Goal: Transaction & Acquisition: Purchase product/service

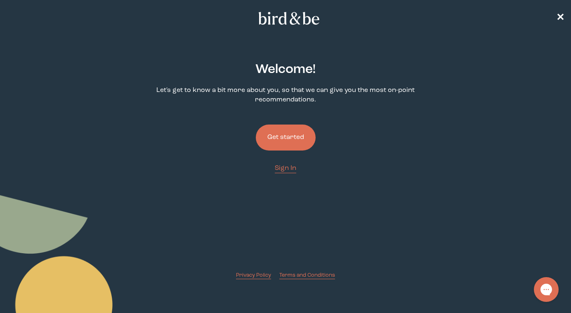
click at [285, 140] on button "Get started" at bounding box center [286, 137] width 60 height 26
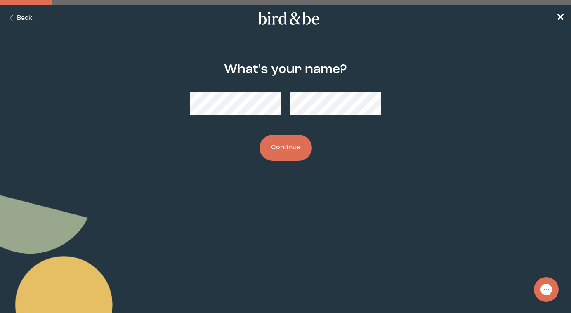
click at [286, 156] on button "Continue" at bounding box center [285, 148] width 52 height 26
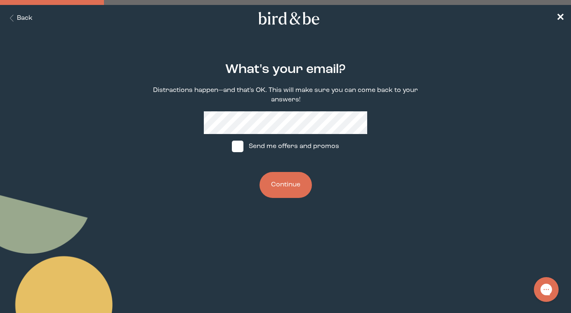
click at [280, 181] on button "Continue" at bounding box center [285, 185] width 52 height 26
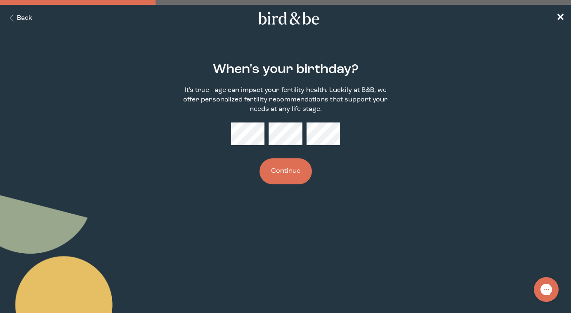
click at [297, 176] on button "Continue" at bounding box center [285, 171] width 52 height 26
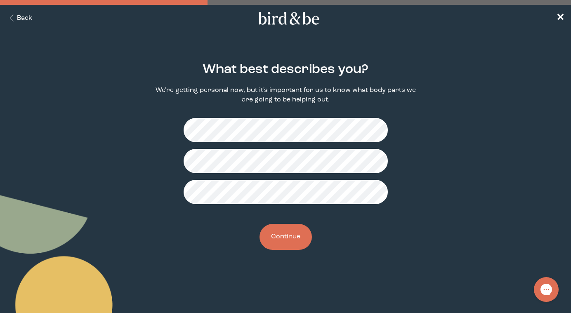
click at [284, 246] on button "Continue" at bounding box center [285, 237] width 52 height 26
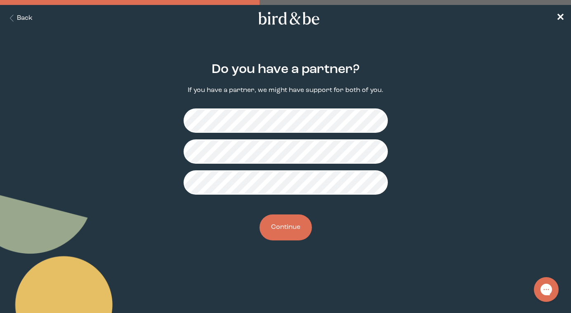
click at [287, 226] on button "Continue" at bounding box center [285, 227] width 52 height 26
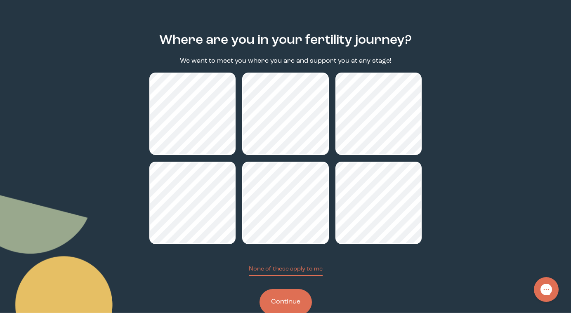
scroll to position [32, 0]
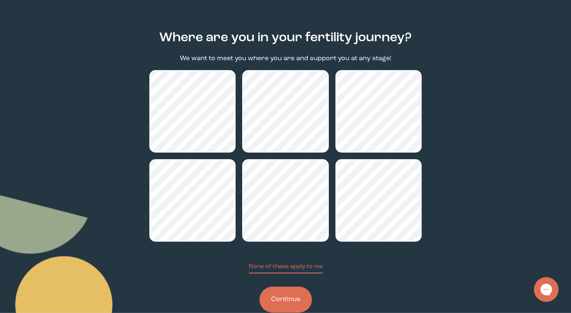
click at [298, 294] on button "Continue" at bounding box center [285, 300] width 52 height 26
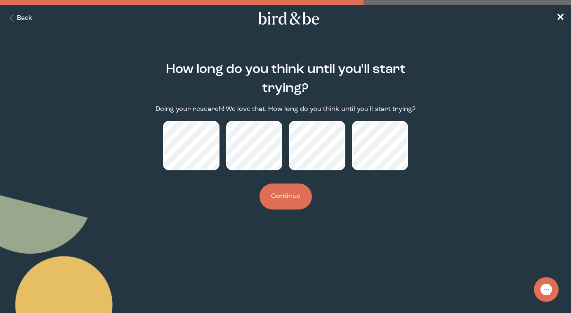
click at [281, 200] on button "Continue" at bounding box center [285, 196] width 52 height 26
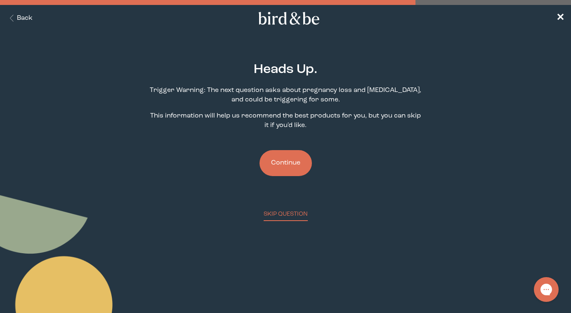
click at [289, 162] on button "Continue" at bounding box center [285, 163] width 52 height 26
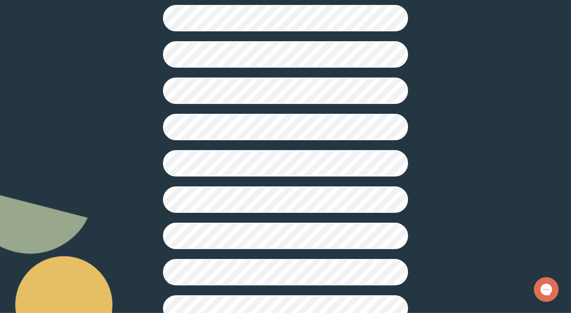
scroll to position [202, 0]
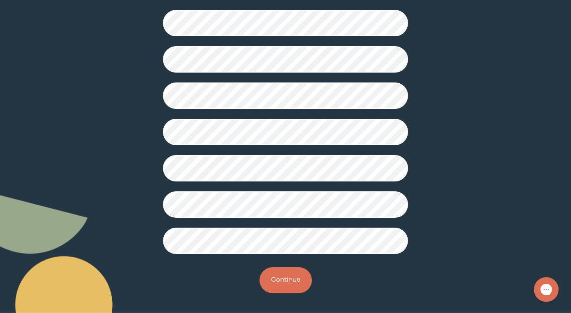
click at [282, 291] on button "Continue" at bounding box center [285, 280] width 52 height 26
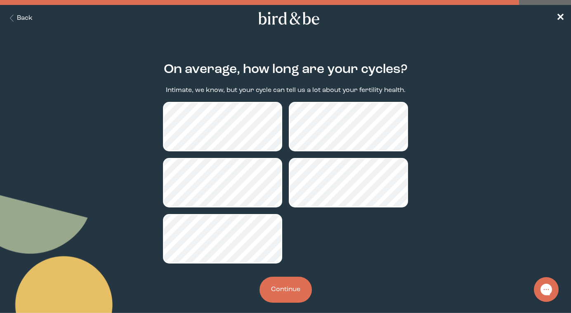
click at [288, 283] on button "Continue" at bounding box center [285, 290] width 52 height 26
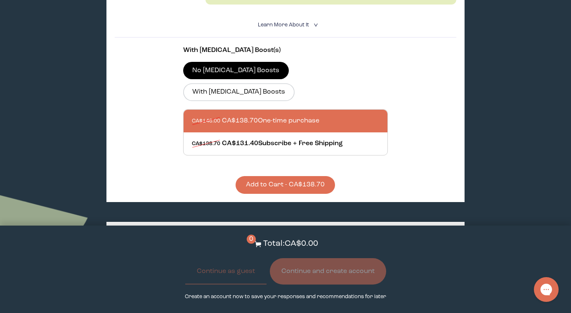
scroll to position [299, 0]
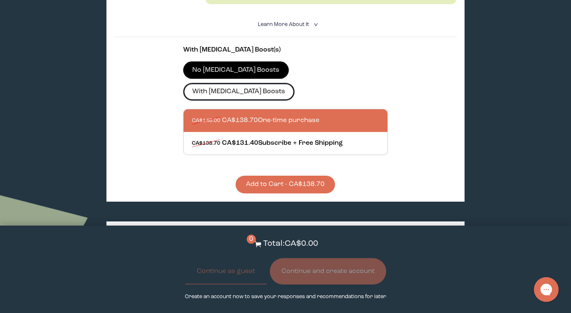
click at [294, 83] on label "With [MEDICAL_DATA] Boosts" at bounding box center [238, 91] width 111 height 17
click at [0, 0] on input "With [MEDICAL_DATA] Boosts" at bounding box center [0, 0] width 0 height 0
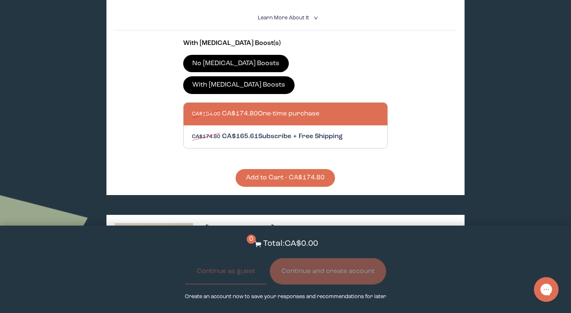
scroll to position [308, 0]
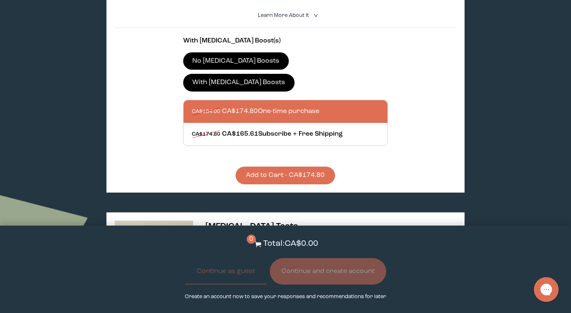
click at [233, 63] on label "No [MEDICAL_DATA] Boosts" at bounding box center [236, 60] width 106 height 17
click at [0, 0] on input "No [MEDICAL_DATA] Boosts" at bounding box center [0, 0] width 0 height 0
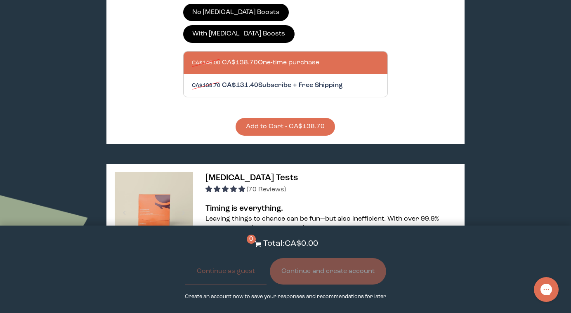
scroll to position [355, 0]
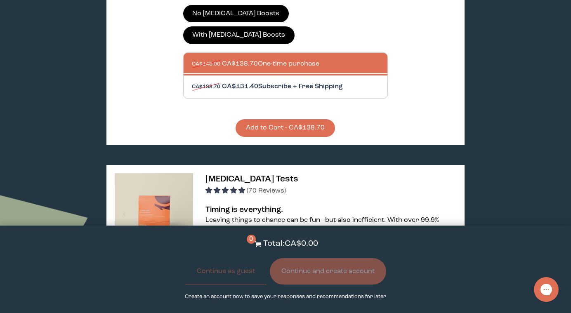
click at [324, 75] on div at bounding box center [294, 86] width 204 height 23
click at [192, 82] on input "CA$138.70 CA$131.40 Subscribe + Free Shipping" at bounding box center [191, 82] width 0 height 0
radio input "true"
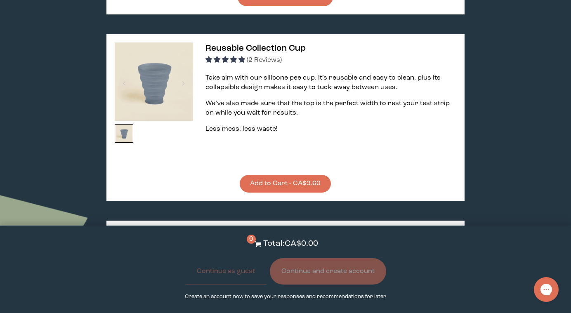
scroll to position [1112, 0]
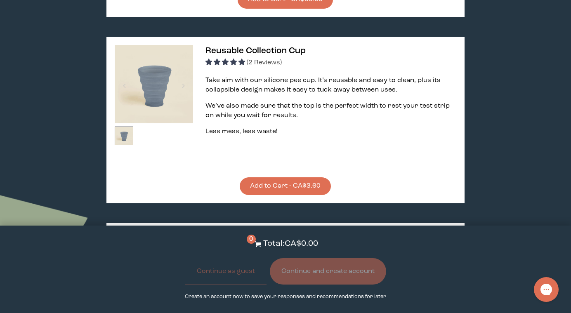
click at [299, 177] on button "Add to Cart - CA$3.60" at bounding box center [285, 186] width 91 height 18
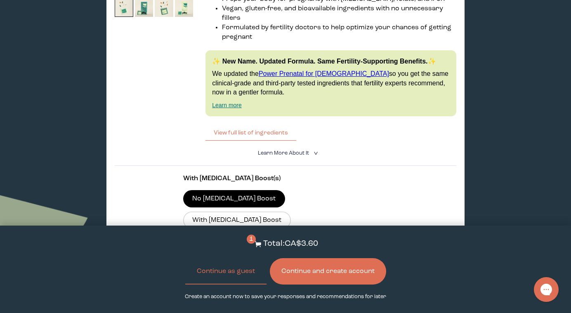
scroll to position [1854, 0]
